Goal: Register for event/course

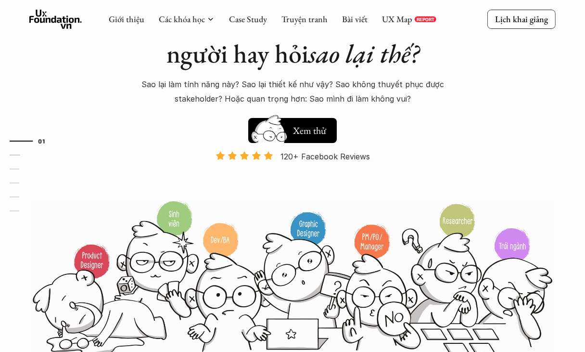
scroll to position [64, 0]
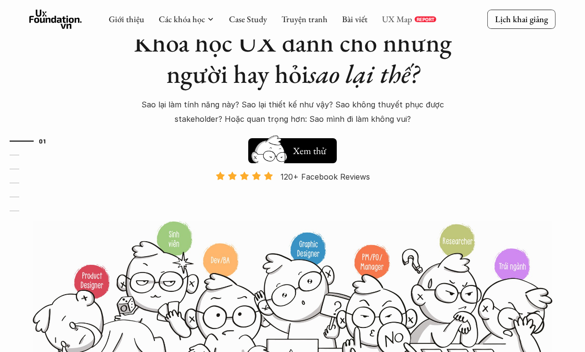
click at [400, 18] on link "UX Map" at bounding box center [397, 18] width 30 height 11
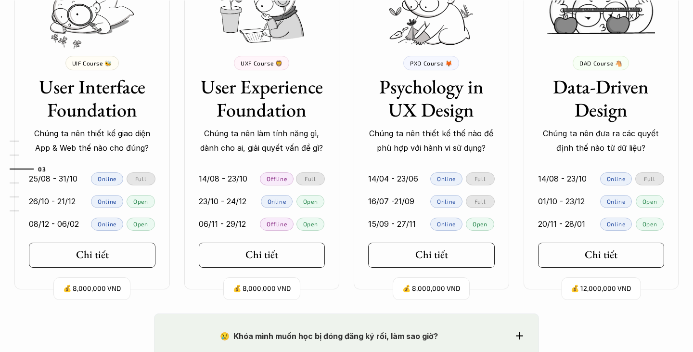
scroll to position [944, 0]
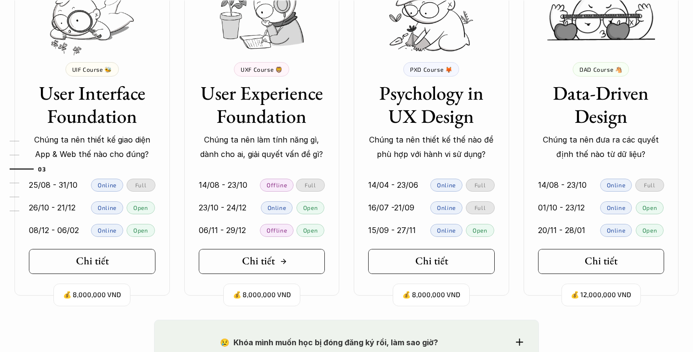
click at [265, 263] on h5 "Chi tiết" at bounding box center [258, 260] width 33 height 13
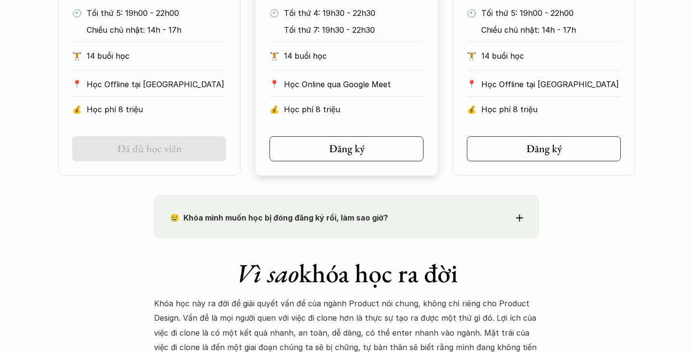
scroll to position [665, 0]
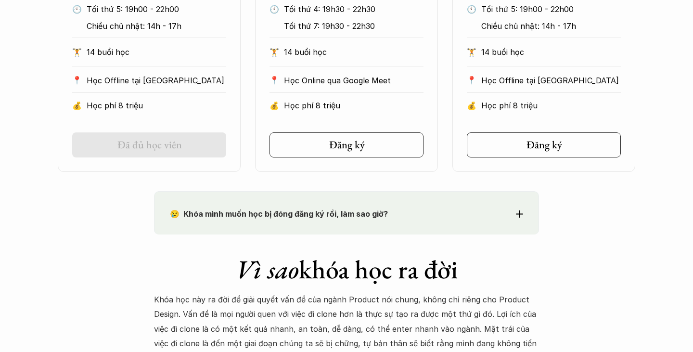
click at [400, 207] on p "😢 Khóa mình muốn học bị đóng đăng ký rồi, làm sao giờ?" at bounding box center [329, 213] width 318 height 14
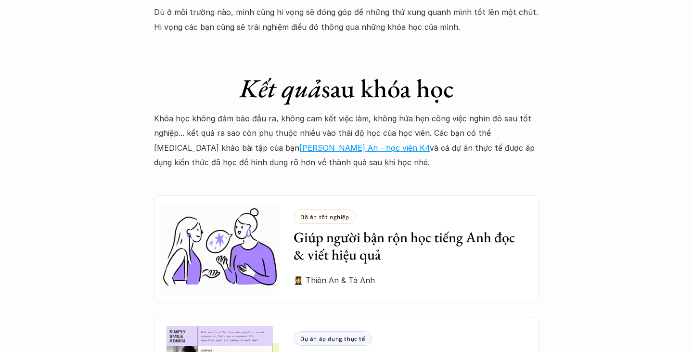
scroll to position [2762, 0]
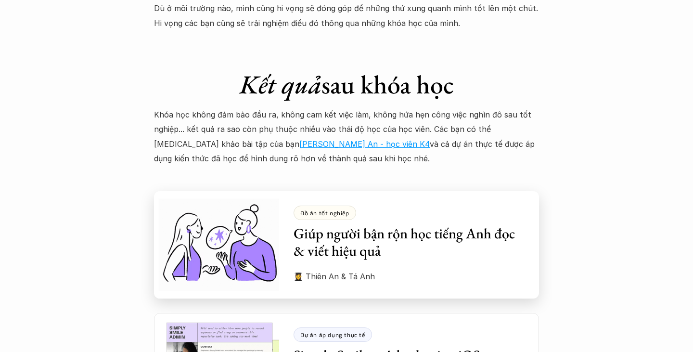
click at [355, 225] on h3 "Giúp người bận rộn học tiếng Anh đọc & viết hiệu quả" at bounding box center [408, 242] width 231 height 35
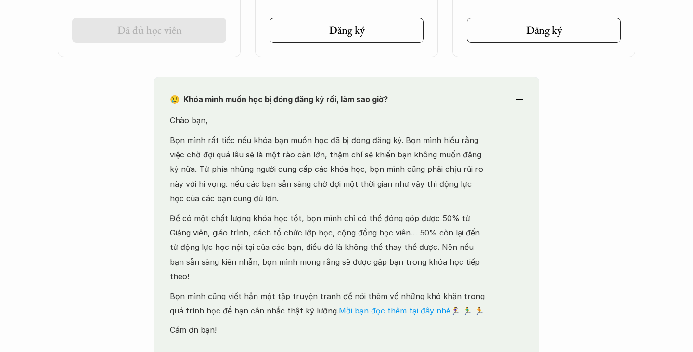
scroll to position [781, 0]
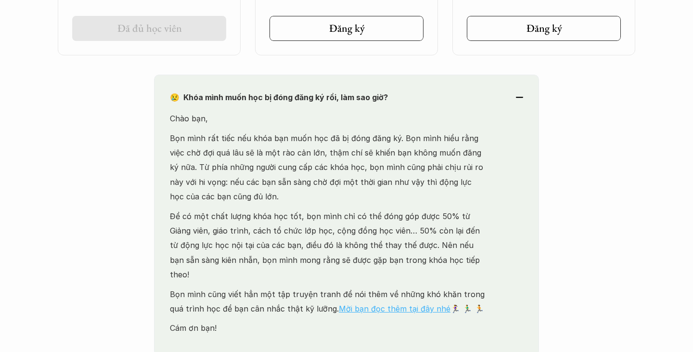
click at [362, 303] on link "Mời bạn đọc thêm tại đây nhé" at bounding box center [395, 308] width 112 height 10
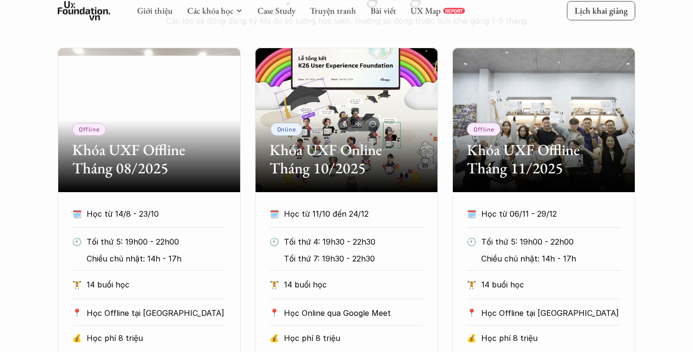
scroll to position [0, 0]
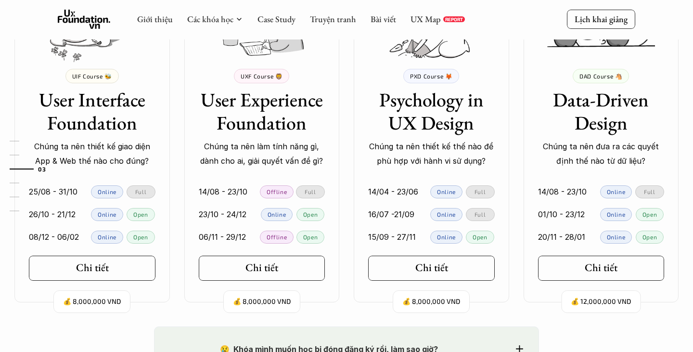
scroll to position [936, 0]
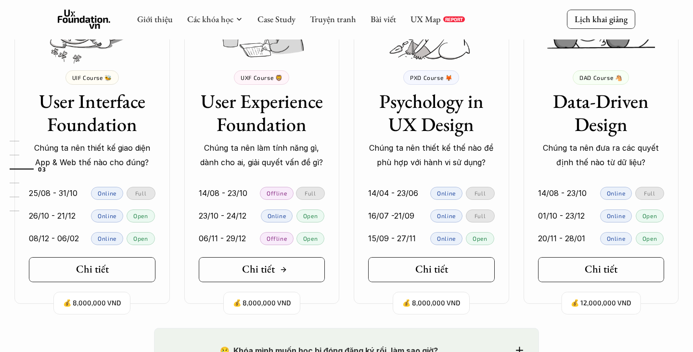
click at [275, 271] on div "Chi tiết" at bounding box center [264, 269] width 45 height 13
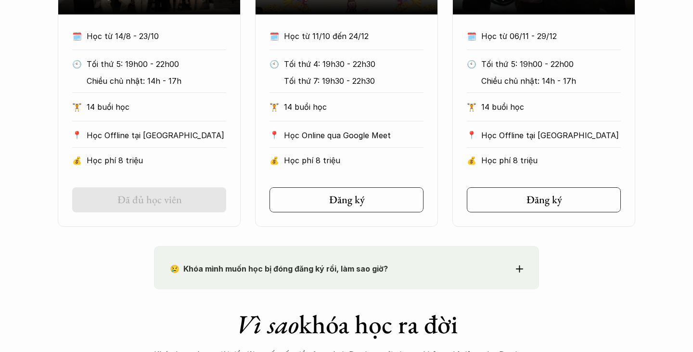
scroll to position [610, 0]
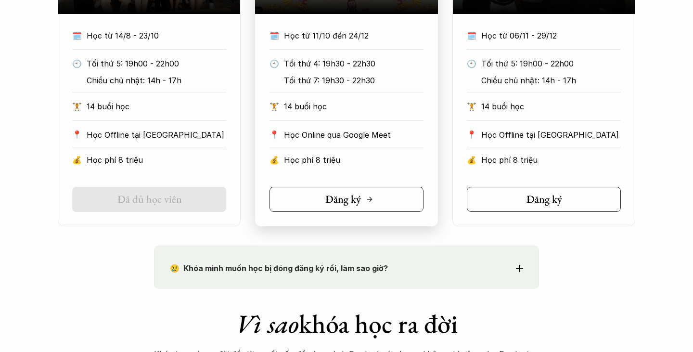
click at [358, 197] on h5 "Đăng ký" at bounding box center [343, 199] width 36 height 13
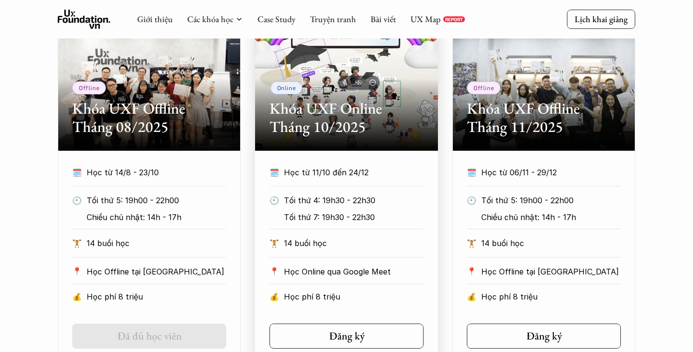
scroll to position [473, 0]
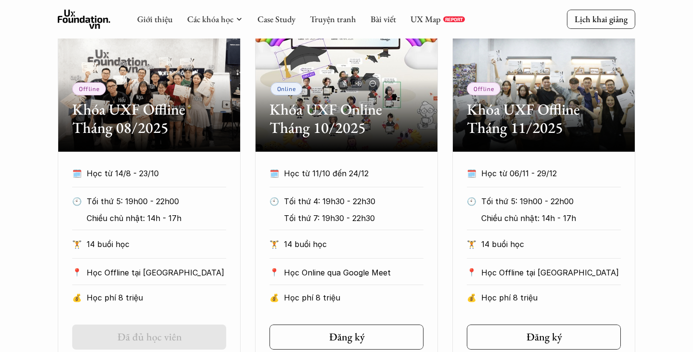
scroll to position [936, 0]
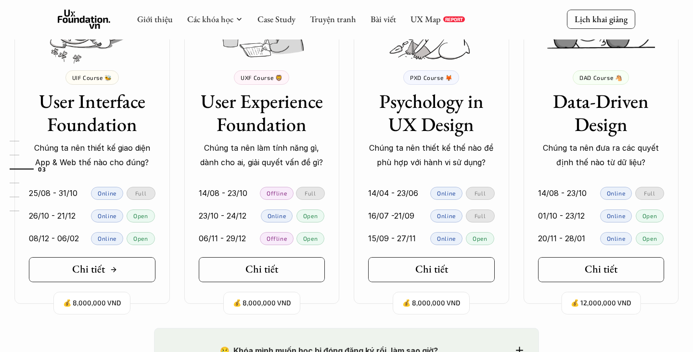
click at [102, 261] on link "Chi tiết" at bounding box center [92, 269] width 126 height 25
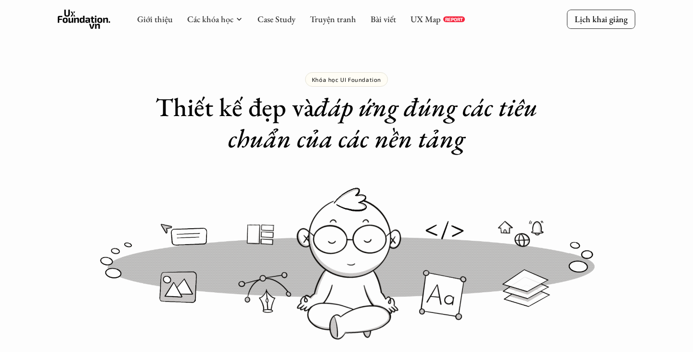
scroll to position [936, 0]
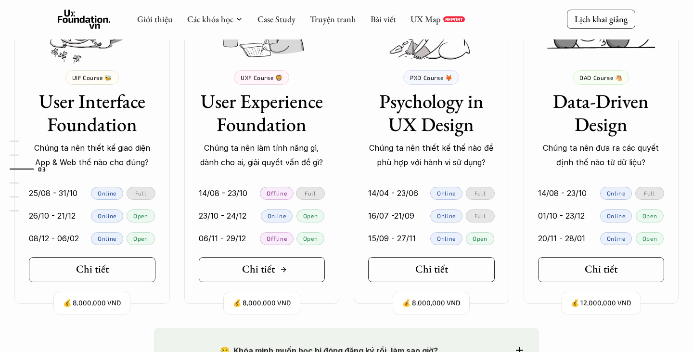
click at [281, 266] on icon at bounding box center [283, 269] width 8 height 8
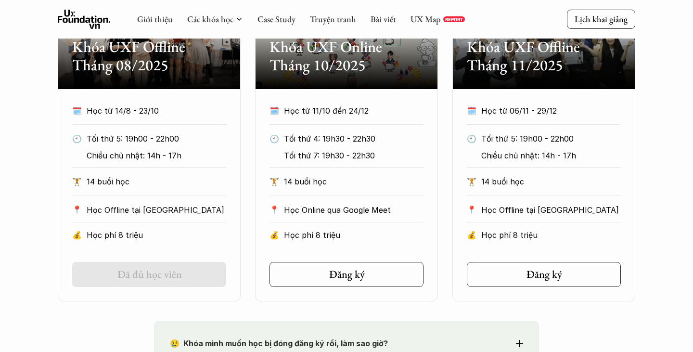
scroll to position [533, 0]
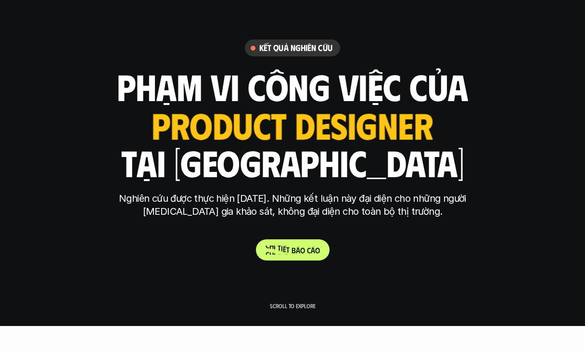
click at [293, 252] on p "C h i t i ế t b á o c á o" at bounding box center [292, 249] width 54 height 9
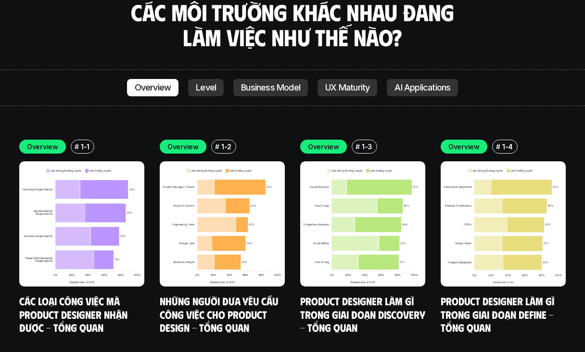
scroll to position [2682, 0]
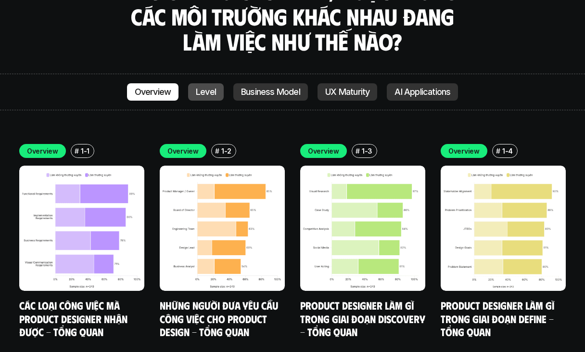
click at [214, 87] on p "Level" at bounding box center [206, 92] width 20 height 10
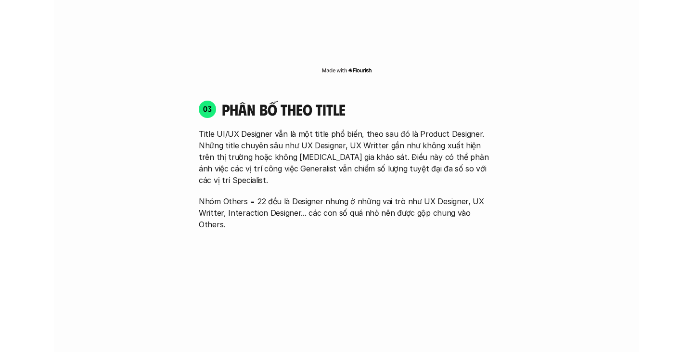
scroll to position [1262, 0]
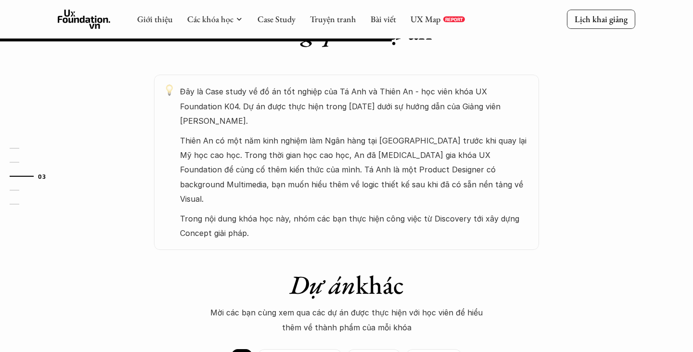
scroll to position [503, 0]
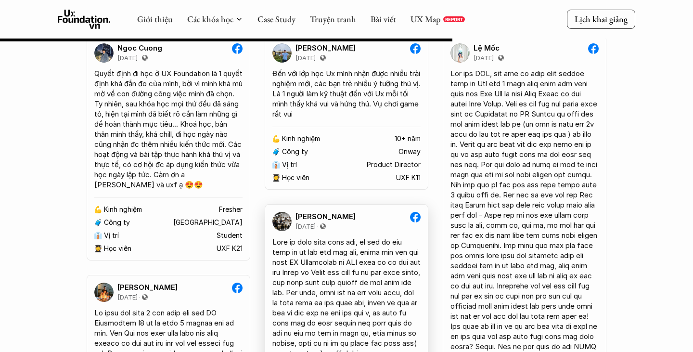
scroll to position [6815, 0]
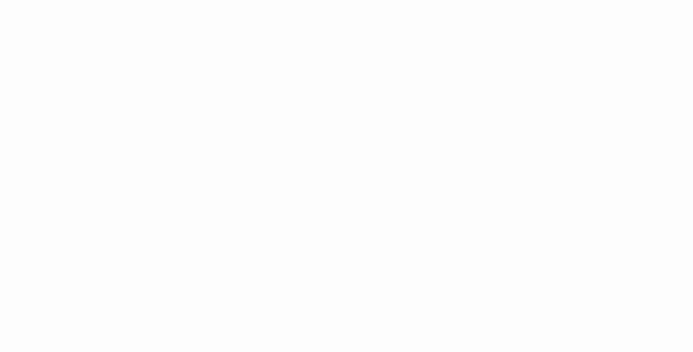
scroll to position [646, 0]
click at [581, 72] on div "Giới thiệu Các khóa học Case Study Truyện tranh Bài viết UX Map REPORT Lịch kha…" at bounding box center [346, 357] width 693 height 2007
click at [113, 248] on div "Giới thiệu Các khóa học Case Study Truyện tranh Bài viết UX Map REPORT Lịch kha…" at bounding box center [346, 238] width 693 height 2007
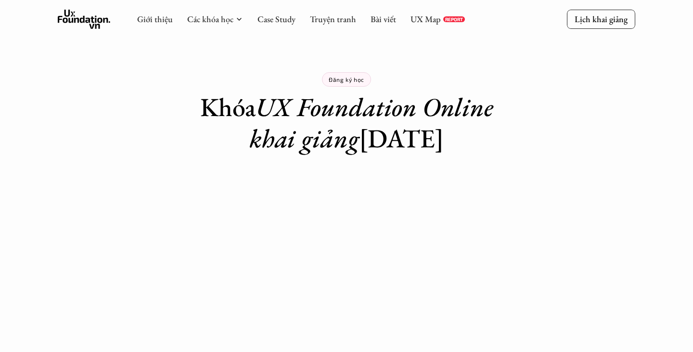
drag, startPoint x: 228, startPoint y: 139, endPoint x: 525, endPoint y: 142, distance: 296.7
click at [525, 142] on div "Đăng ký học Khóa UX Foundation Online khai giảng 11/10/2025" at bounding box center [346, 77] width 385 height 154
copy h1 "khai giảng 11/10/2025"
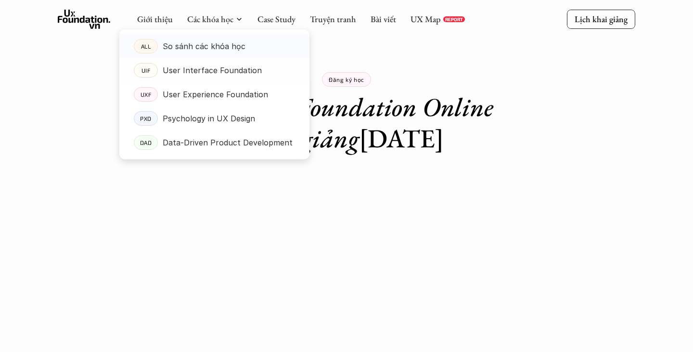
click at [220, 41] on p "So sánh các khóa học" at bounding box center [204, 46] width 83 height 14
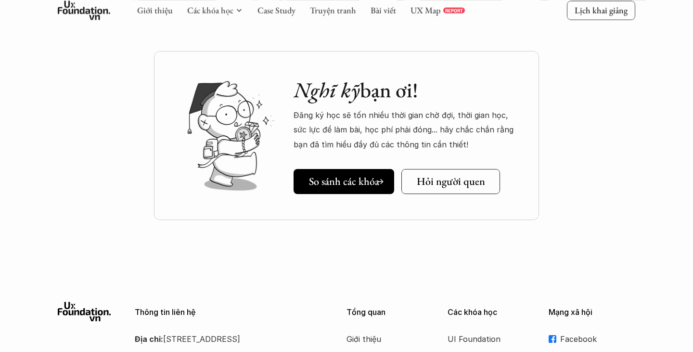
scroll to position [1248, 0]
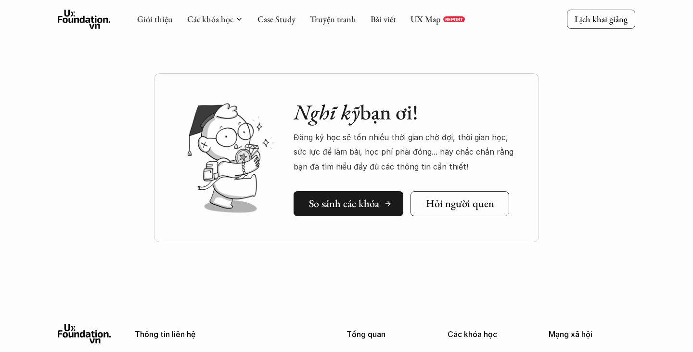
click at [367, 209] on h5 "So sánh các khóa" at bounding box center [344, 203] width 70 height 13
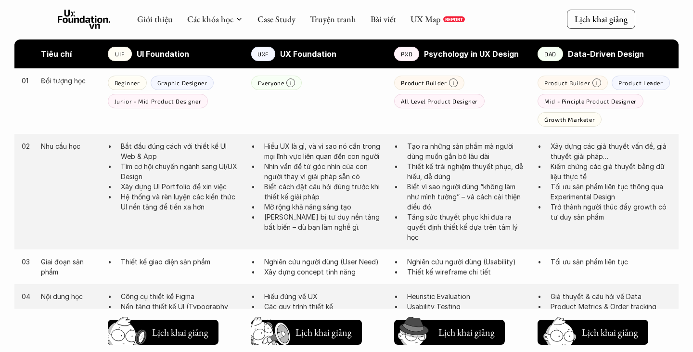
scroll to position [511, 0]
drag, startPoint x: 276, startPoint y: 166, endPoint x: 318, endPoint y: 173, distance: 42.8
click at [318, 173] on p "Nhìn vấn đề từ góc nhìn của con người thay vì giải pháp sẵn có" at bounding box center [324, 171] width 121 height 20
drag, startPoint x: 288, startPoint y: 174, endPoint x: 319, endPoint y: 187, distance: 33.8
click at [319, 187] on ul "Hiểu UX là gì, và vì sao nó cần trong mọi lĩnh vực liên quan đến con người Nhìn…" at bounding box center [318, 186] width 134 height 91
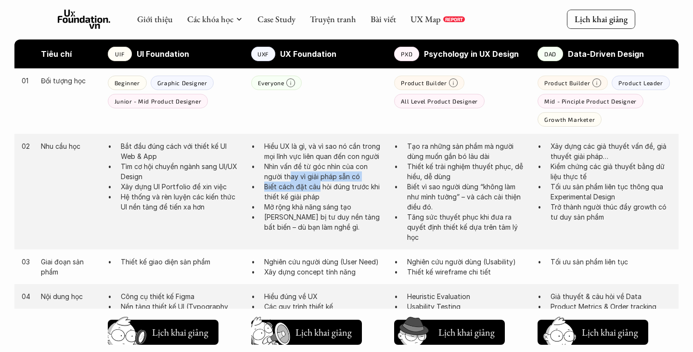
click at [315, 211] on p "Mở rộng khả năng sáng tạo" at bounding box center [324, 207] width 121 height 10
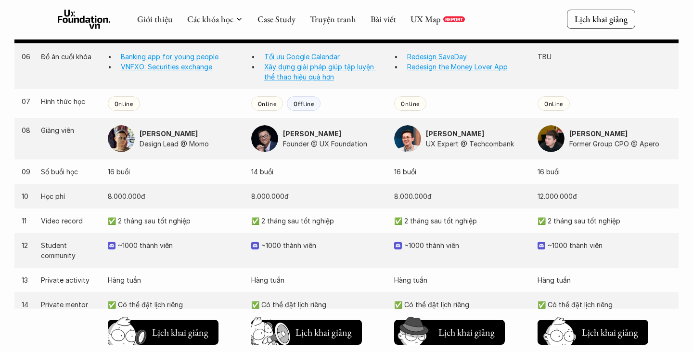
scroll to position [898, 0]
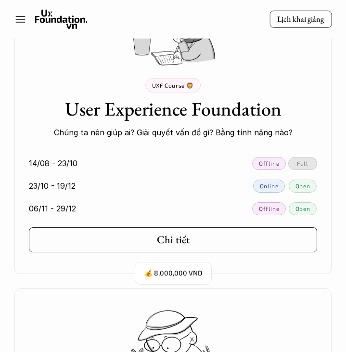
scroll to position [1404, 0]
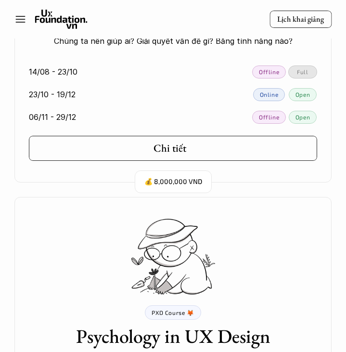
click at [186, 145] on div "Chi tiết" at bounding box center [175, 148] width 45 height 13
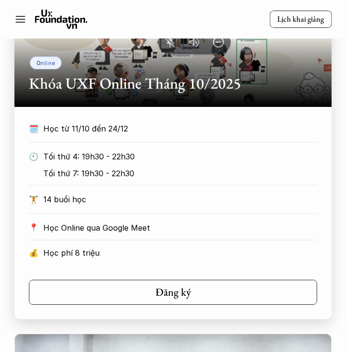
scroll to position [806, 0]
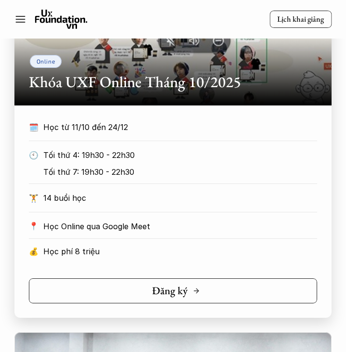
click at [198, 293] on icon at bounding box center [196, 291] width 8 height 8
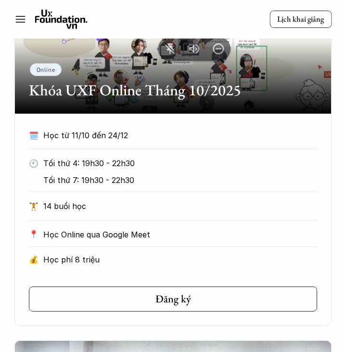
scroll to position [795, 0]
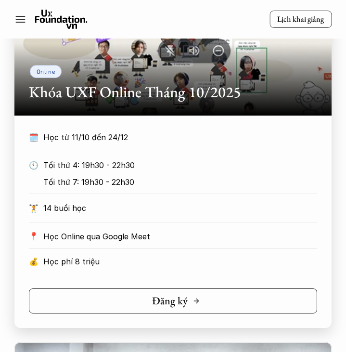
click at [258, 298] on link "Đăng ký" at bounding box center [173, 300] width 288 height 25
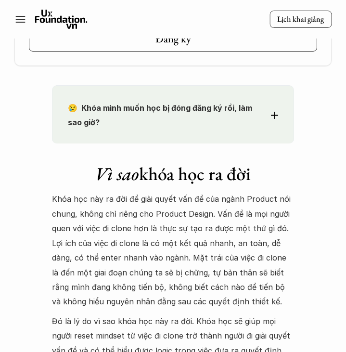
scroll to position [1445, 0]
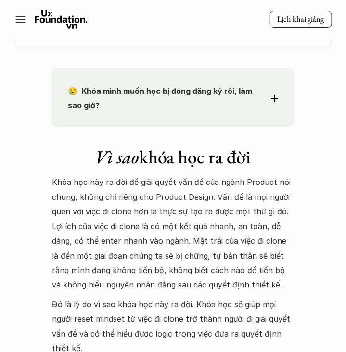
click at [285, 99] on div "😢 Khóa mình muốn học bị đóng đăng ký rồi, làm sao giờ? Chào bạn, Bọn mình rất t…" at bounding box center [173, 97] width 242 height 58
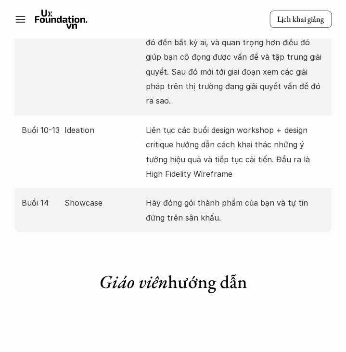
scroll to position [2928, 0]
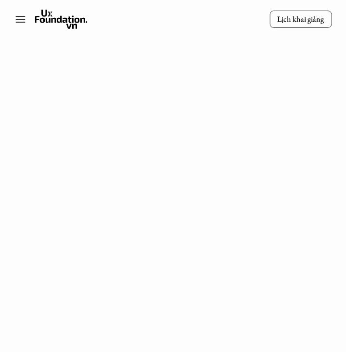
scroll to position [518, 0]
